Goal: Navigation & Orientation: Go to known website

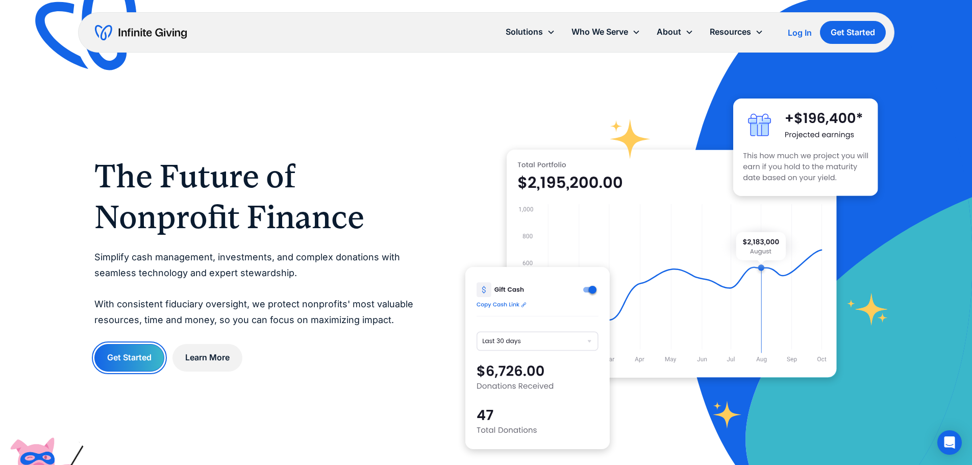
click at [130, 355] on link "Get Started" at bounding box center [129, 357] width 70 height 27
click at [785, 31] on div "Solutions Donation Page Investing Cash Reserves Advisory Services Stock Donatio…" at bounding box center [692, 32] width 388 height 23
click at [795, 36] on div "Log In" at bounding box center [800, 33] width 24 height 8
